Goal: Complete application form

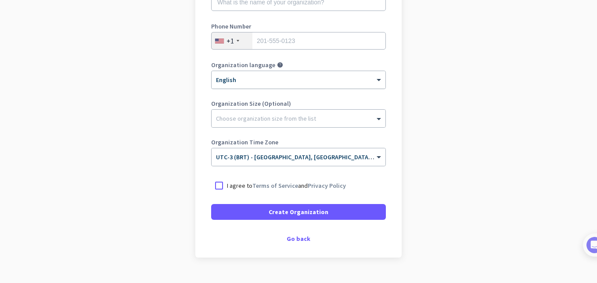
scroll to position [168, 0]
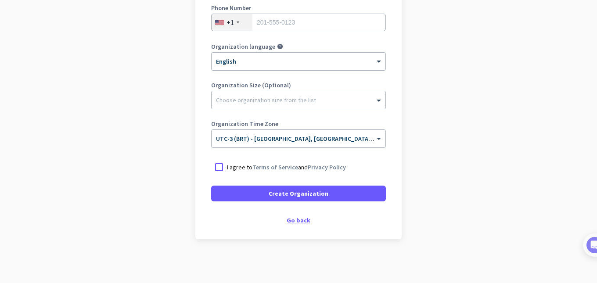
click at [299, 220] on div "Go back" at bounding box center [298, 220] width 175 height 6
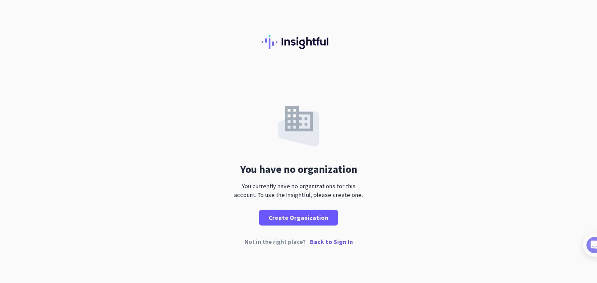
click at [336, 243] on p "Back to Sign In" at bounding box center [331, 242] width 43 height 6
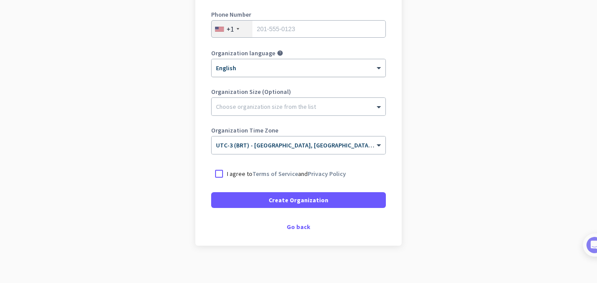
scroll to position [168, 0]
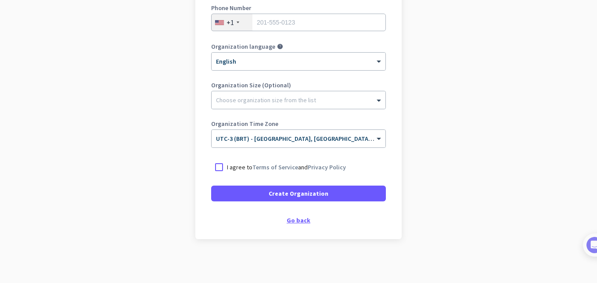
click at [309, 220] on div "Go back" at bounding box center [298, 220] width 175 height 6
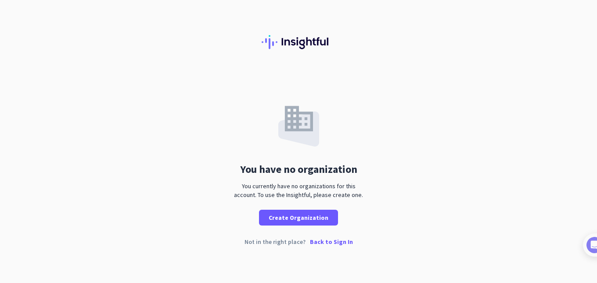
click at [339, 244] on p "Back to Sign In" at bounding box center [331, 242] width 43 height 6
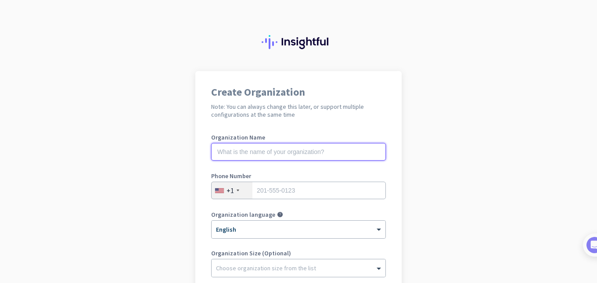
click at [310, 156] on input "text" at bounding box center [298, 152] width 175 height 18
type input "[PERSON_NAME]"
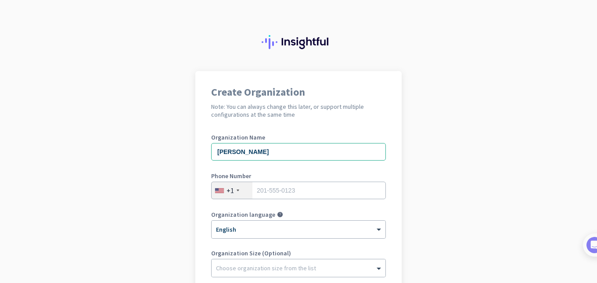
click at [236, 191] on div "+1" at bounding box center [232, 190] width 41 height 17
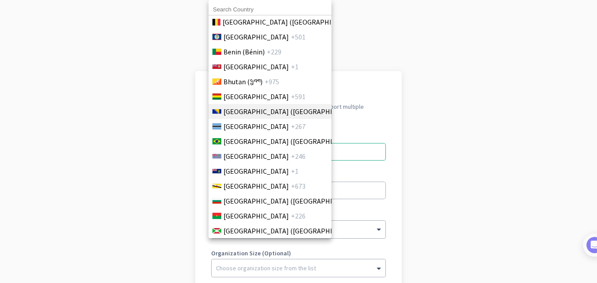
scroll to position [439, 0]
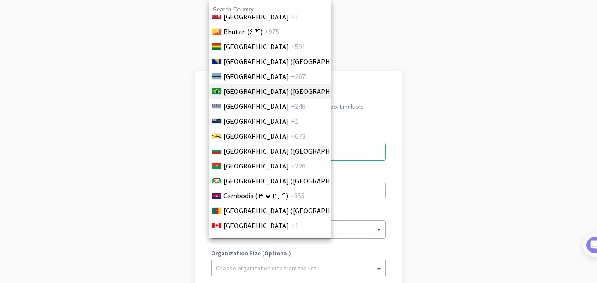
click at [239, 90] on span "[GEOGRAPHIC_DATA] ([GEOGRAPHIC_DATA])" at bounding box center [292, 91] width 137 height 11
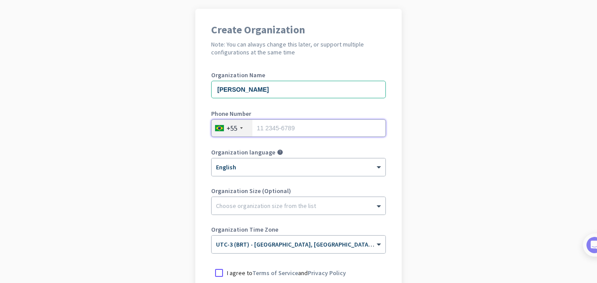
scroll to position [0, 0]
